Goal: Task Accomplishment & Management: Complete application form

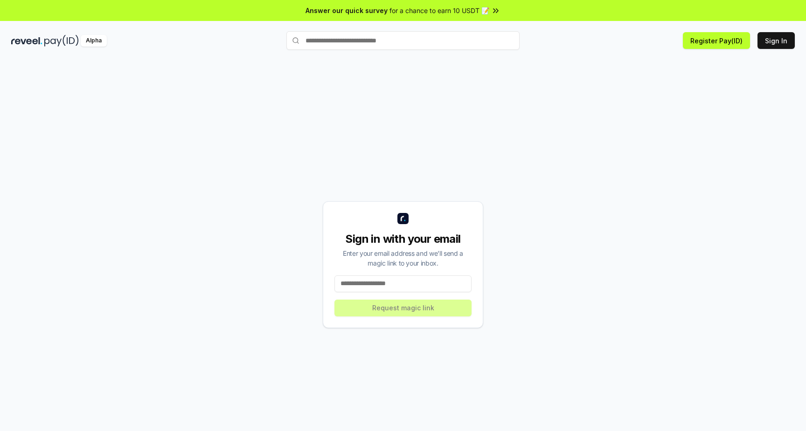
click at [372, 286] on input at bounding box center [402, 284] width 137 height 17
click at [431, 41] on input "text" at bounding box center [402, 40] width 233 height 19
type input "*******"
click at [493, 55] on span "Register" at bounding box center [499, 59] width 31 height 14
